Goal: Transaction & Acquisition: Obtain resource

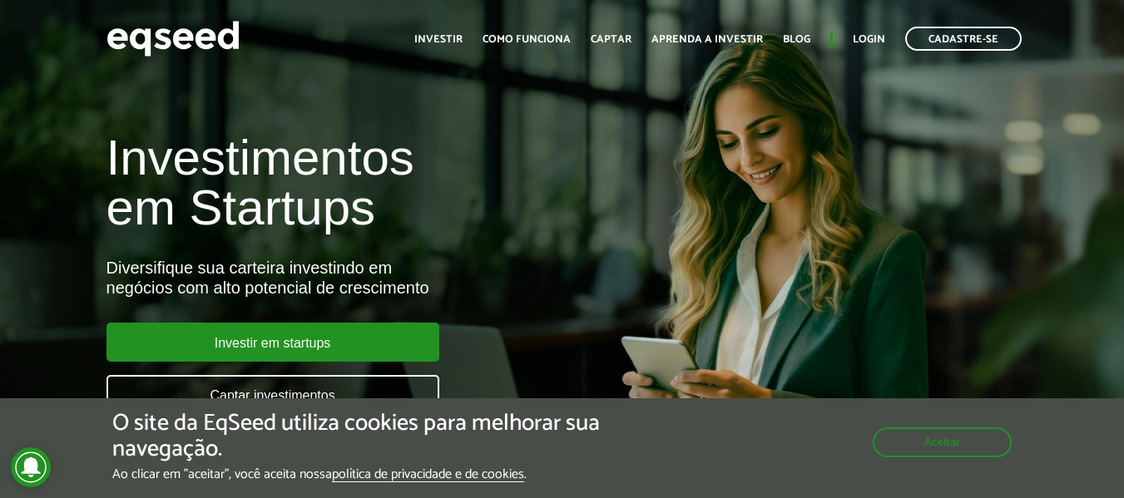
click at [920, 460] on div "O site da EqSeed utiliza cookies para melhorar sua navegação. Ao clicar em "ace…" at bounding box center [561, 447] width 899 height 72
click at [919, 448] on button "Aceitar" at bounding box center [944, 441] width 136 height 27
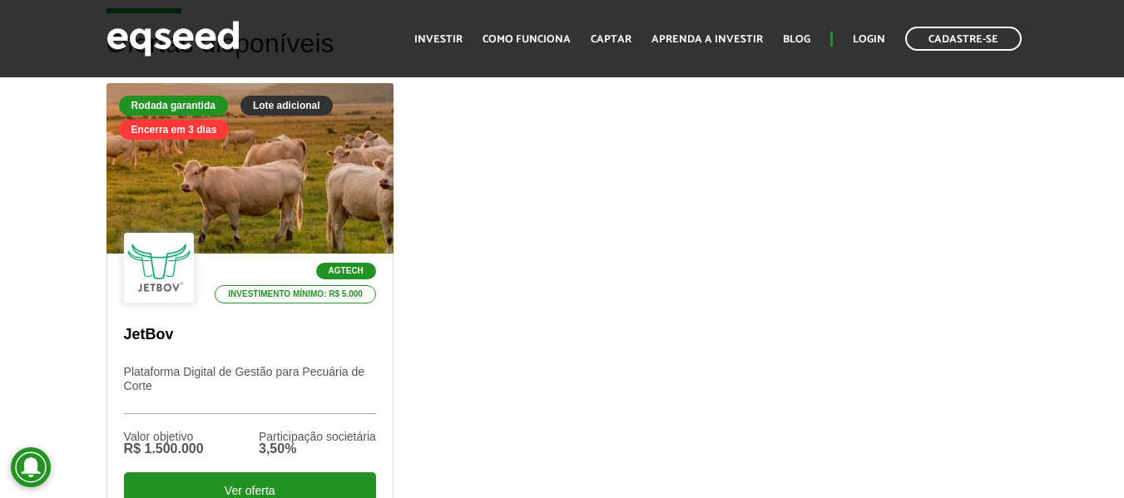
scroll to position [511, 0]
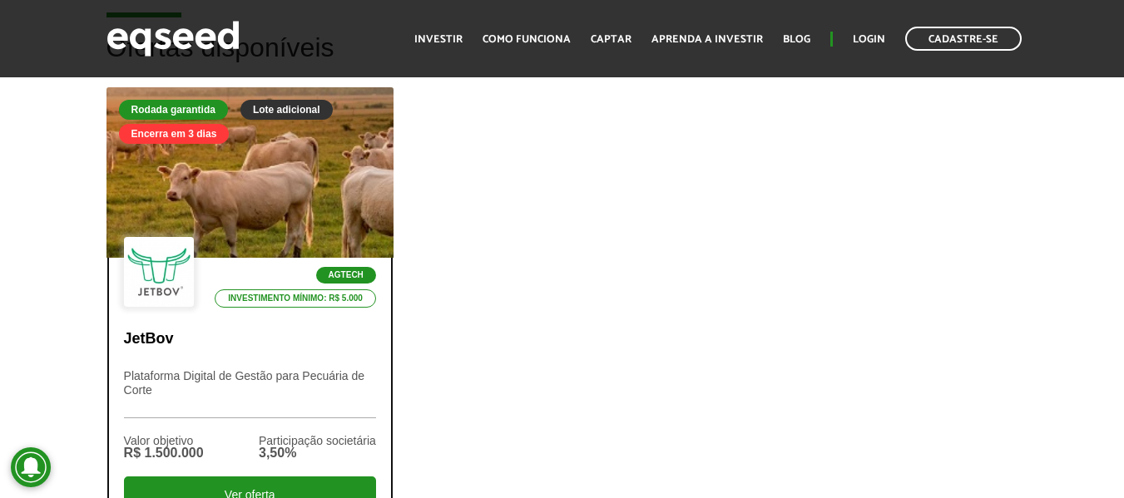
click at [299, 179] on div at bounding box center [249, 173] width 344 height 205
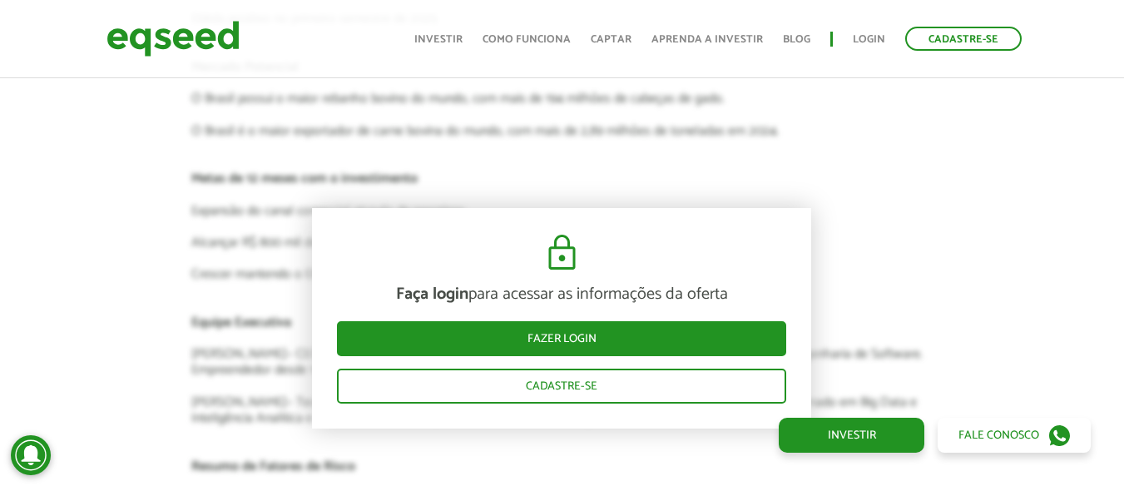
scroll to position [3576, 0]
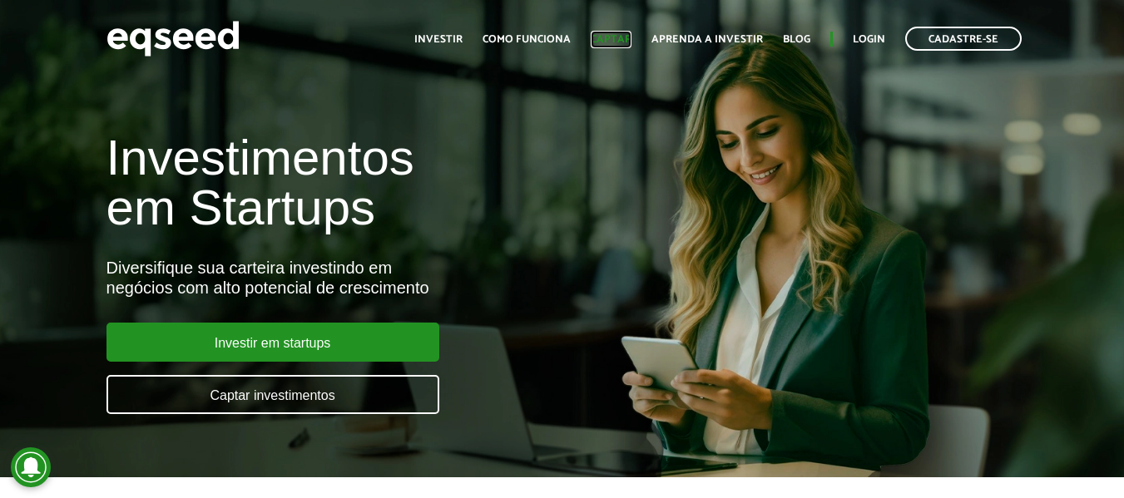
click at [620, 38] on link "Captar" at bounding box center [611, 39] width 41 height 11
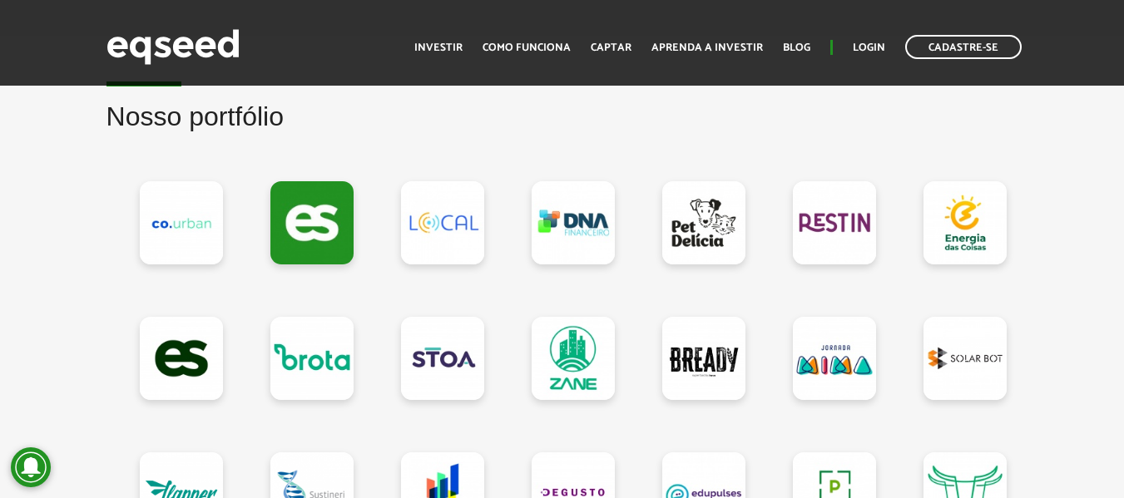
scroll to position [1455, 0]
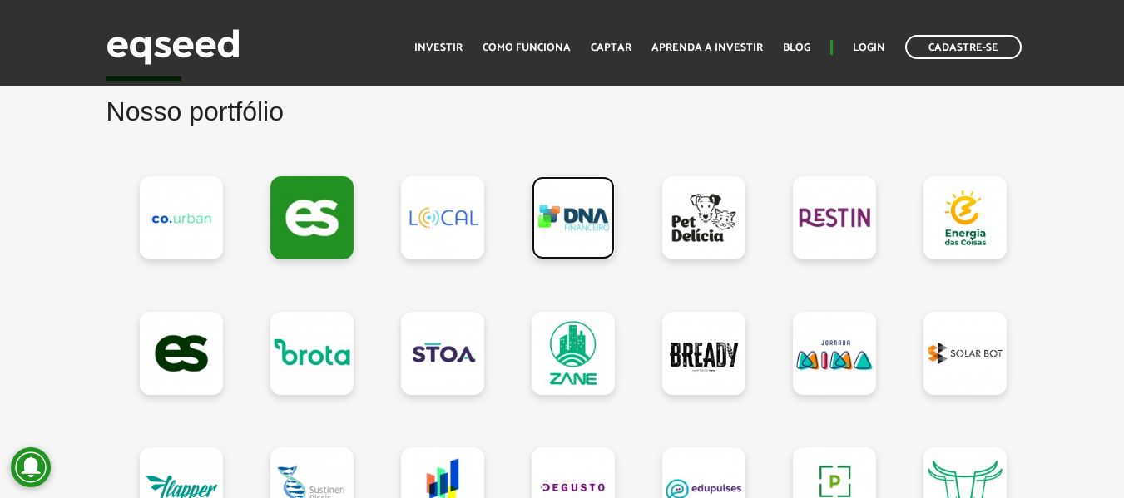
click at [577, 227] on link at bounding box center [573, 217] width 83 height 83
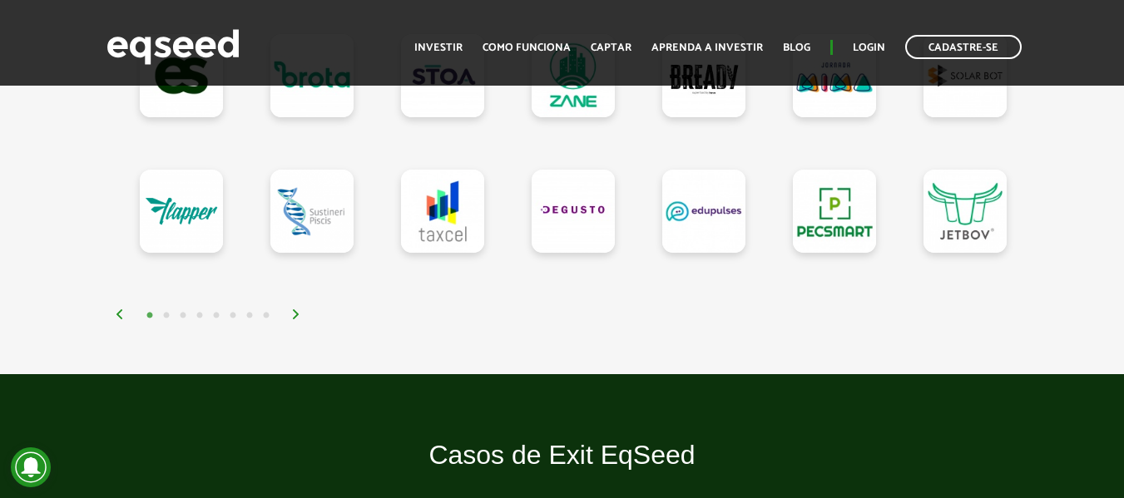
scroll to position [1738, 0]
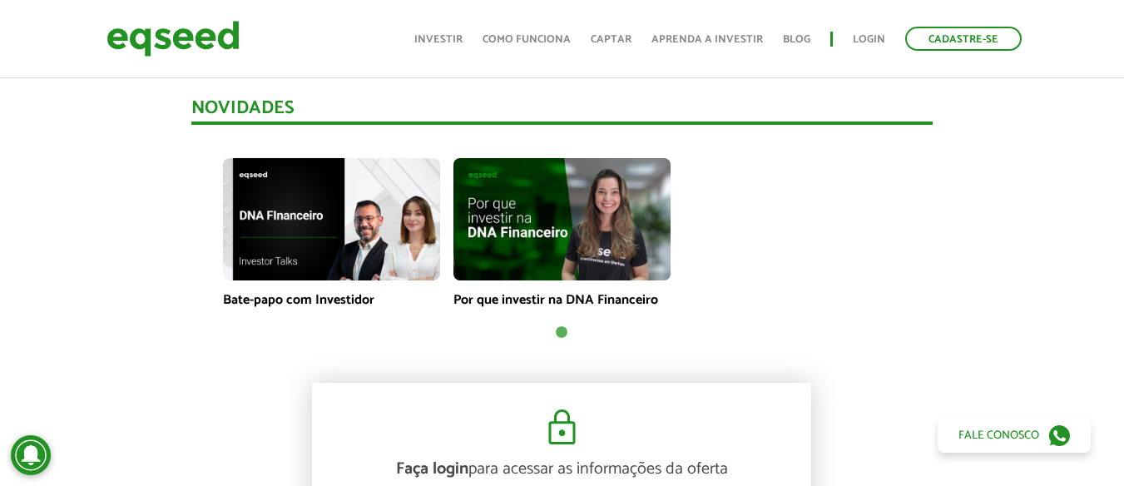
scroll to position [1247, 0]
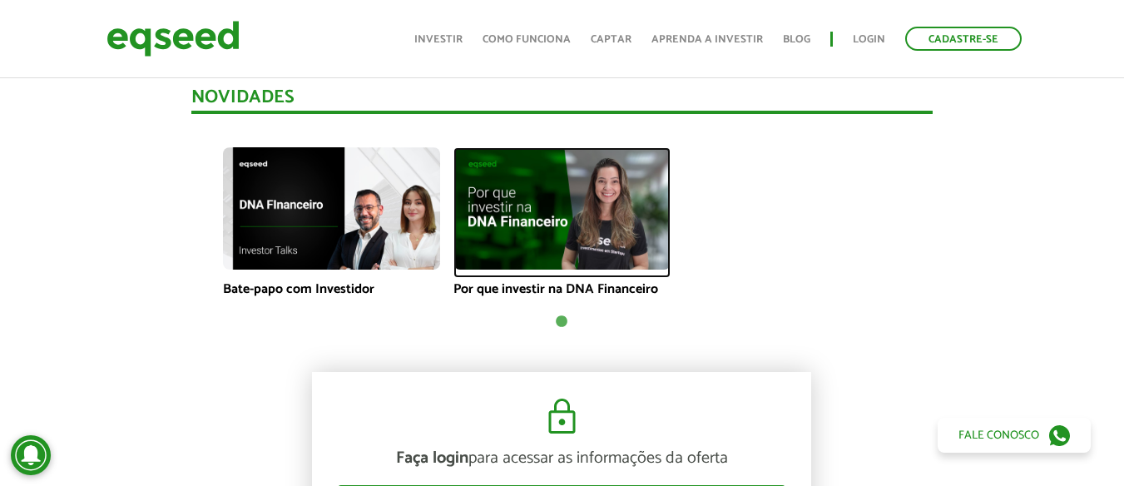
click at [539, 224] on img at bounding box center [561, 208] width 217 height 122
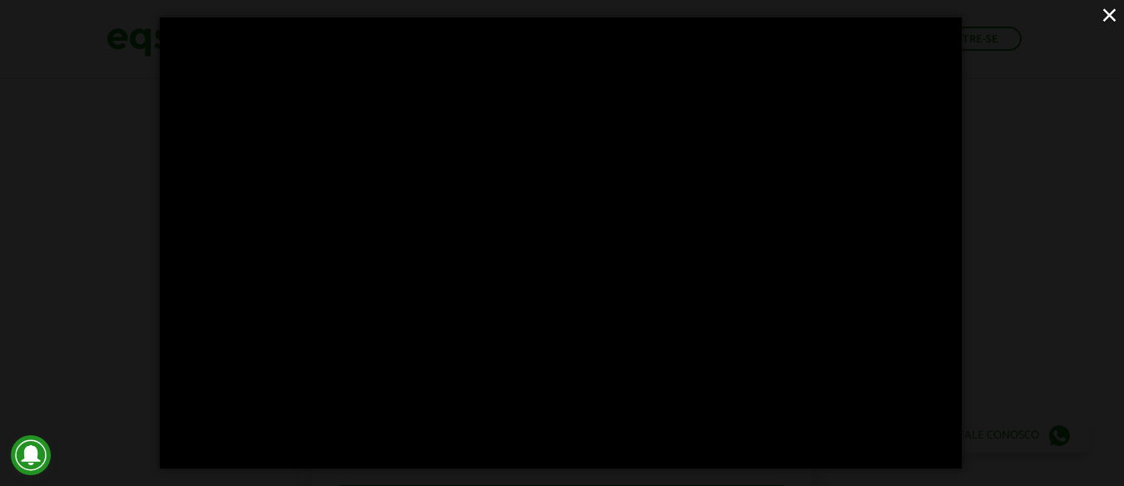
click at [1113, 20] on button "×" at bounding box center [1109, 14] width 29 height 29
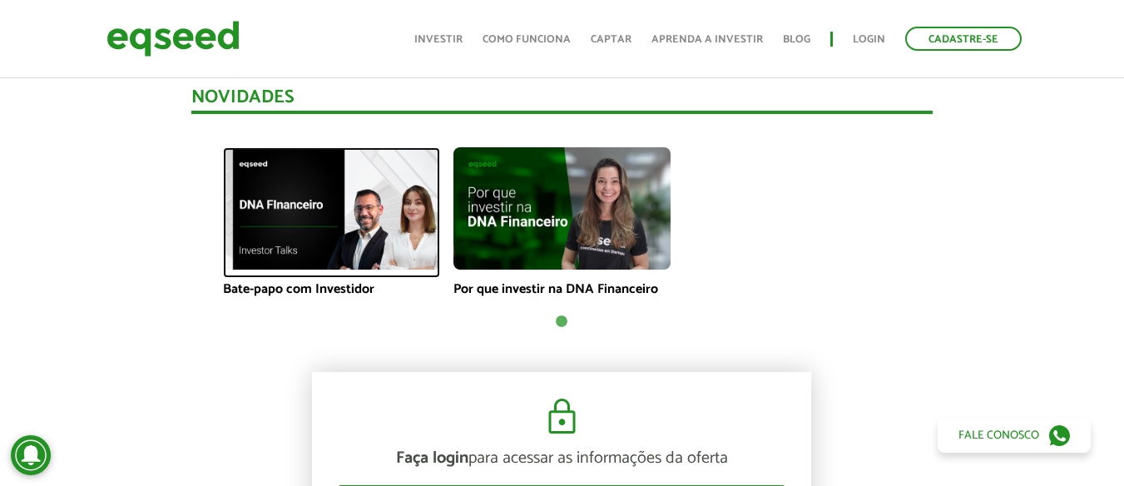
click at [350, 230] on img at bounding box center [331, 208] width 217 height 122
